Goal: Find specific page/section: Find specific page/section

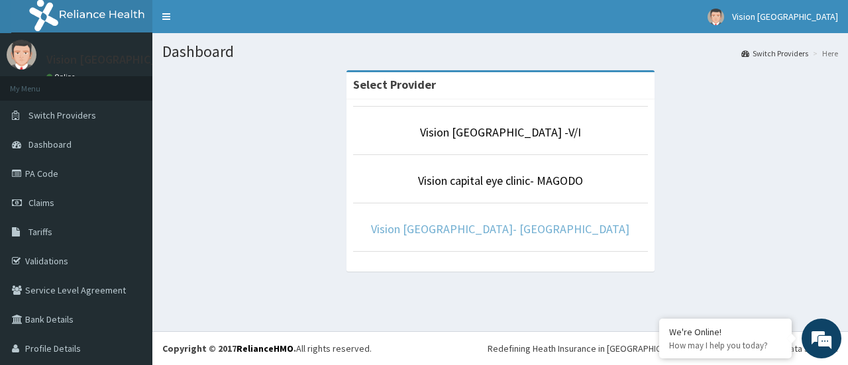
click at [468, 228] on link "Vision [GEOGRAPHIC_DATA]- [GEOGRAPHIC_DATA]" at bounding box center [500, 228] width 258 height 15
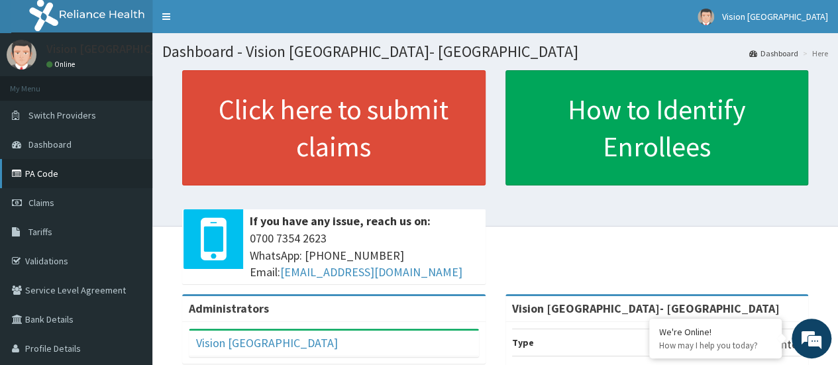
click at [41, 179] on link "PA Code" at bounding box center [76, 173] width 152 height 29
